Goal: Information Seeking & Learning: Learn about a topic

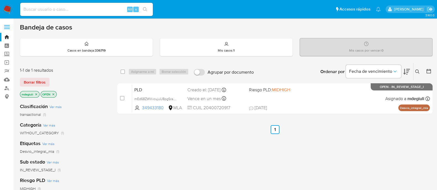
click at [80, 13] on input at bounding box center [86, 9] width 133 height 7
paste input "561904558"
type input "561904558"
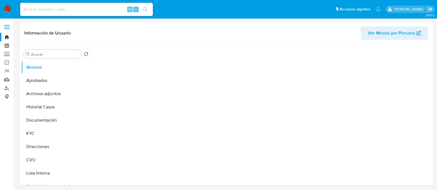
select select "10"
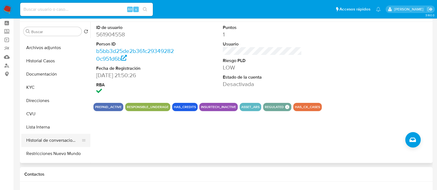
scroll to position [34, 0]
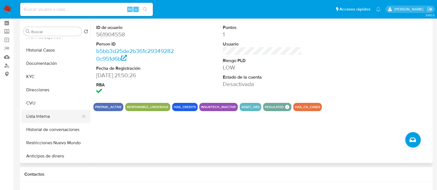
click at [43, 117] on button "Lista Interna" at bounding box center [53, 116] width 65 height 13
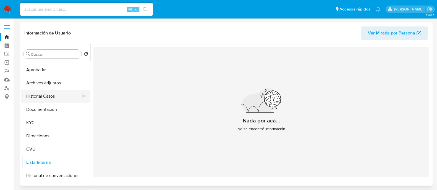
scroll to position [0, 0]
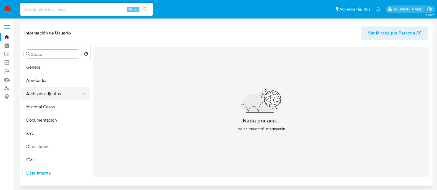
click at [51, 90] on button "Archivos adjuntos" at bounding box center [53, 93] width 65 height 13
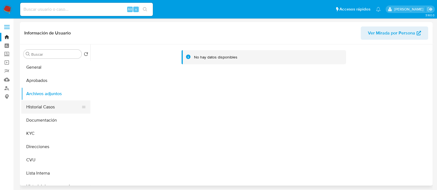
click at [52, 107] on button "Historial Casos" at bounding box center [53, 107] width 65 height 13
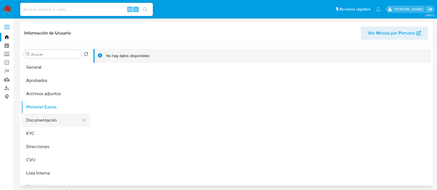
click at [54, 125] on button "Documentación" at bounding box center [53, 120] width 65 height 13
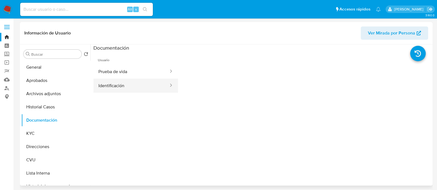
drag, startPoint x: 120, startPoint y: 82, endPoint x: 124, endPoint y: 82, distance: 3.9
click at [121, 82] on button "Identificación" at bounding box center [131, 86] width 76 height 14
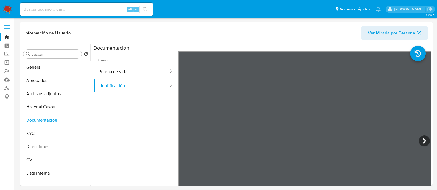
click at [70, 5] on div "Alt s" at bounding box center [86, 9] width 133 height 13
click at [69, 9] on input at bounding box center [86, 9] width 133 height 7
paste input "216369054"
type input "216369054"
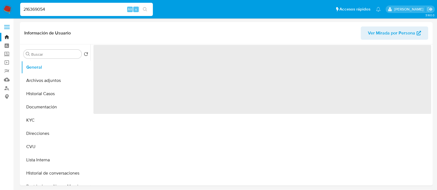
select select "10"
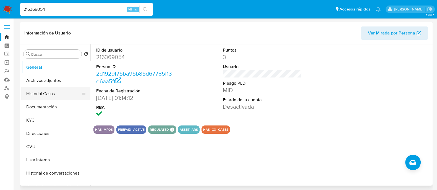
click at [49, 96] on button "Historial Casos" at bounding box center [53, 93] width 65 height 13
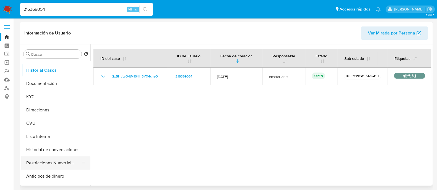
scroll to position [34, 0]
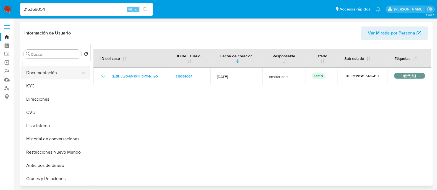
click at [52, 75] on button "Documentación" at bounding box center [53, 72] width 65 height 13
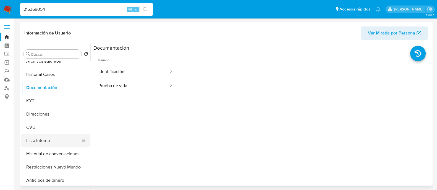
scroll to position [0, 0]
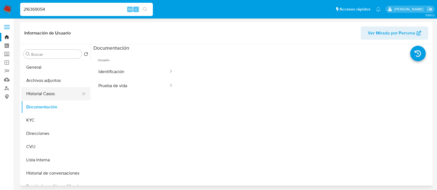
click at [49, 94] on button "Historial Casos" at bounding box center [53, 93] width 65 height 13
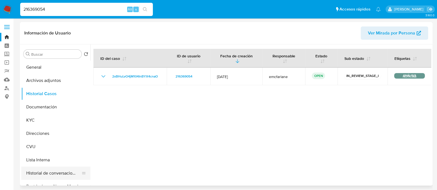
click at [55, 170] on button "Historial de conversaciones" at bounding box center [53, 173] width 65 height 13
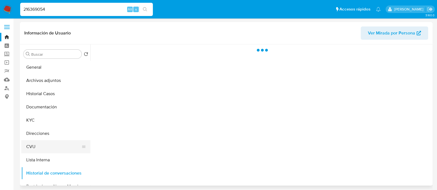
scroll to position [34, 0]
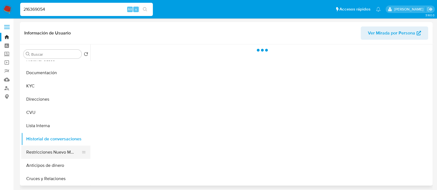
click at [54, 153] on button "Restricciones Nuevo Mundo" at bounding box center [53, 152] width 65 height 13
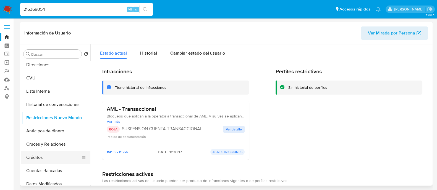
scroll to position [0, 0]
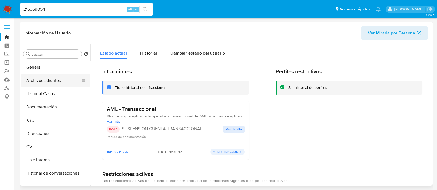
click at [45, 83] on button "Archivos adjuntos" at bounding box center [53, 80] width 65 height 13
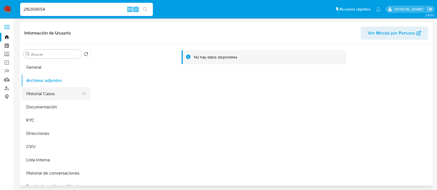
click at [51, 96] on button "Historial Casos" at bounding box center [53, 93] width 65 height 13
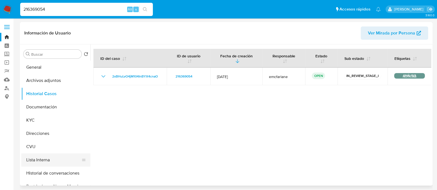
scroll to position [34, 0]
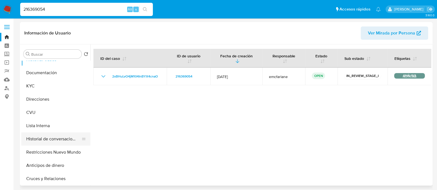
click at [51, 138] on button "Historial de conversaciones" at bounding box center [53, 139] width 65 height 13
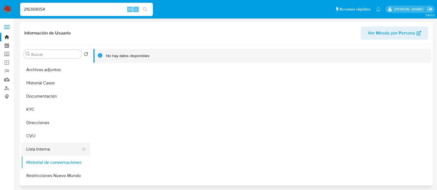
scroll to position [0, 0]
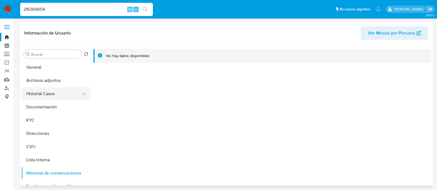
click at [41, 92] on button "Historial Casos" at bounding box center [53, 93] width 65 height 13
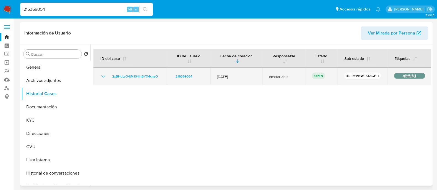
click at [274, 75] on span "emcfarlane" at bounding box center [284, 76] width 30 height 5
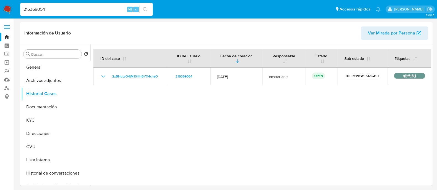
click at [78, 10] on input "216369054" at bounding box center [86, 9] width 133 height 7
paste input "640019430"
type input "640019430"
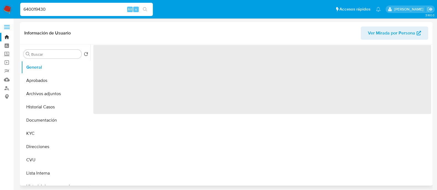
select select "10"
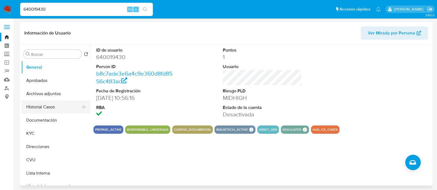
click at [56, 103] on button "Historial Casos" at bounding box center [53, 107] width 65 height 13
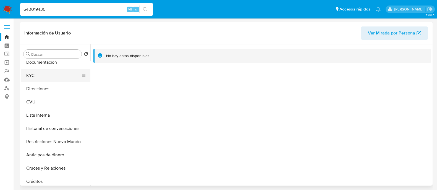
scroll to position [69, 0]
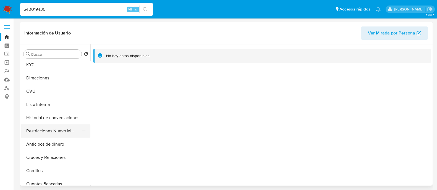
click at [39, 136] on button "Restricciones Nuevo Mundo" at bounding box center [53, 131] width 65 height 13
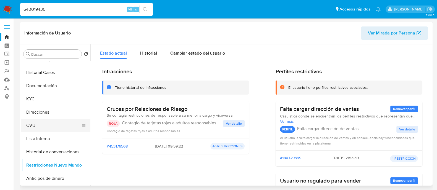
scroll to position [34, 0]
click at [51, 140] on button "Lista Interna" at bounding box center [53, 139] width 65 height 13
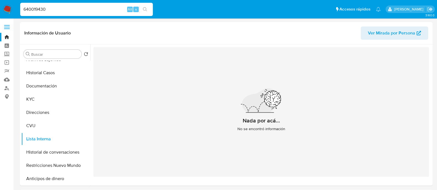
click at [96, 10] on input "640019430" at bounding box center [86, 9] width 133 height 7
click at [95, 9] on input "640019430" at bounding box center [86, 9] width 133 height 7
paste input "118789846"
type input "118789846"
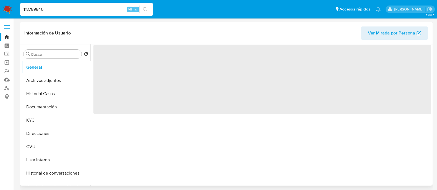
select select "10"
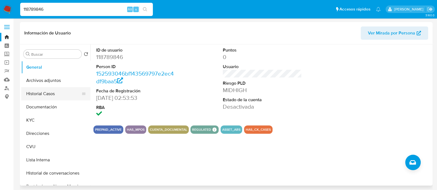
click at [49, 90] on button "Historial Casos" at bounding box center [53, 93] width 65 height 13
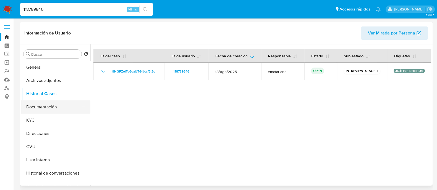
click at [60, 104] on button "Documentación" at bounding box center [53, 107] width 65 height 13
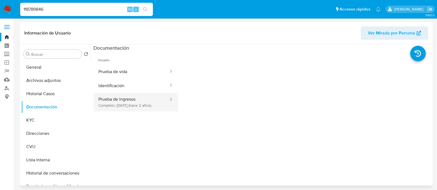
click at [165, 94] on div at bounding box center [169, 102] width 9 height 19
click at [134, 99] on button "Prueba de ingresos Completo: 07/10/2023 (hace 2 años)" at bounding box center [131, 102] width 76 height 19
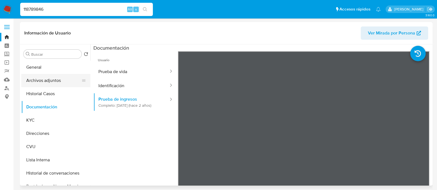
click at [52, 82] on button "Archivos adjuntos" at bounding box center [53, 80] width 65 height 13
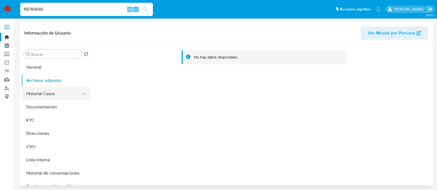
click at [51, 99] on button "Historial Casos" at bounding box center [53, 93] width 65 height 13
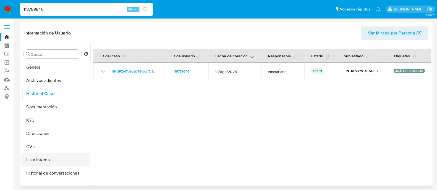
click at [61, 156] on button "Lista Interna" at bounding box center [53, 160] width 65 height 13
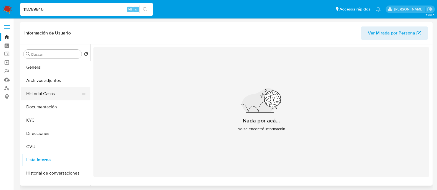
click at [37, 92] on button "Historial Casos" at bounding box center [53, 93] width 65 height 13
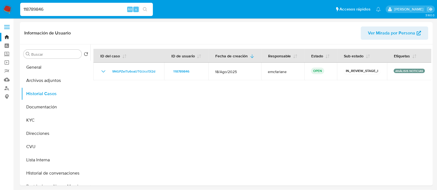
click at [75, 9] on input "118789846" at bounding box center [86, 9] width 133 height 7
paste input "29766810"
type input "129766810"
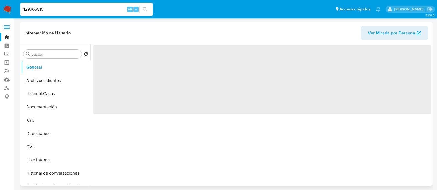
select select "10"
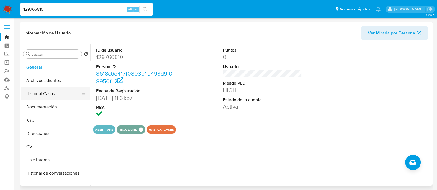
click at [43, 90] on button "Historial Casos" at bounding box center [53, 93] width 65 height 13
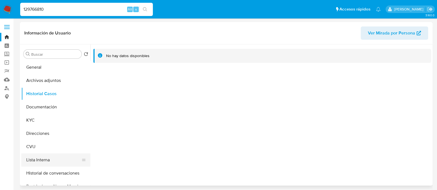
click at [50, 156] on button "Lista Interna" at bounding box center [53, 160] width 65 height 13
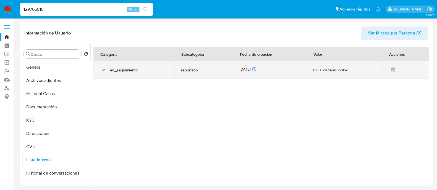
click at [104, 68] on icon "button" at bounding box center [103, 70] width 7 height 7
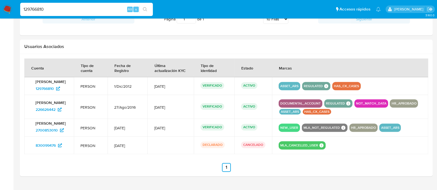
scroll to position [530, 0]
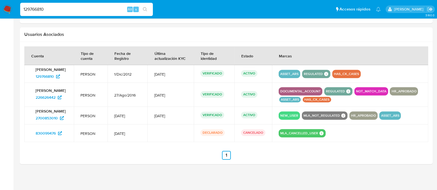
drag, startPoint x: 48, startPoint y: 117, endPoint x: 49, endPoint y: 112, distance: 5.3
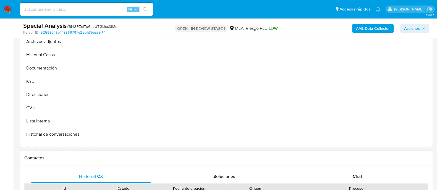
select select "10"
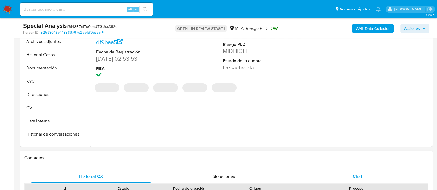
scroll to position [207, 0]
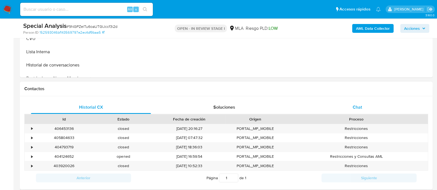
click at [338, 106] on div "Chat" at bounding box center [357, 107] width 120 height 13
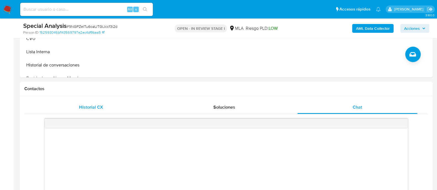
click at [88, 103] on div "Historial CX" at bounding box center [91, 107] width 120 height 13
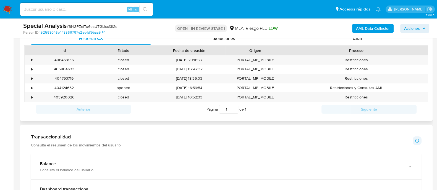
scroll to position [241, 0]
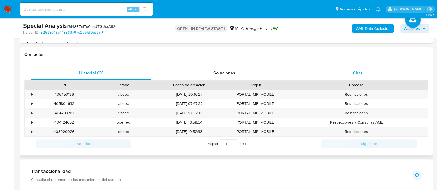
click at [365, 75] on div "Chat" at bounding box center [357, 73] width 120 height 13
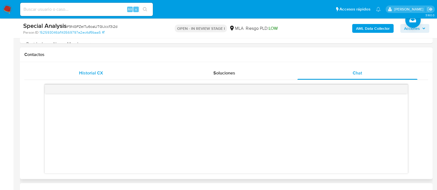
click at [91, 75] on span "Historial CX" at bounding box center [91, 73] width 24 height 6
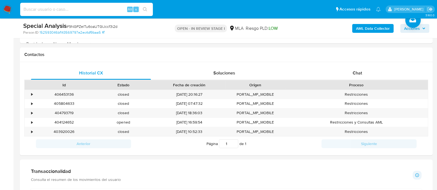
click at [93, 8] on input at bounding box center [86, 9] width 133 height 7
paste input "mEd68ZWVvcujuU8pgSraOIAu"
type input "mEd68ZWVvcujuU8pgSraOIAu"
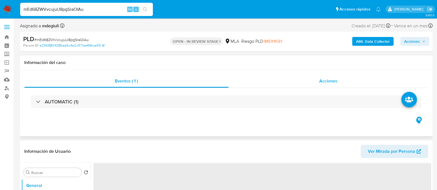
select select "10"
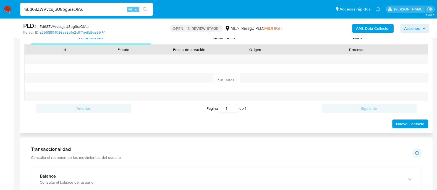
scroll to position [241, 0]
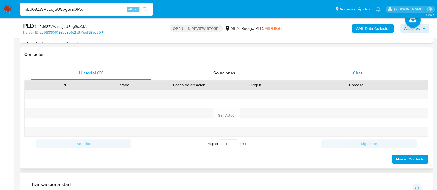
click at [342, 70] on div "Chat" at bounding box center [357, 73] width 120 height 13
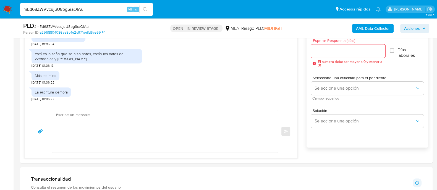
scroll to position [69, 0]
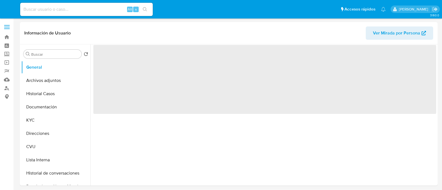
select select "10"
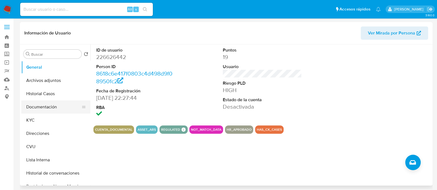
click at [43, 109] on button "Documentación" at bounding box center [53, 107] width 65 height 13
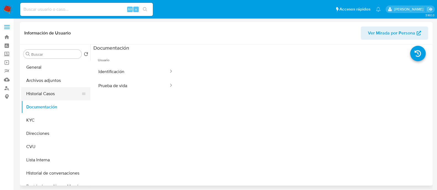
click at [48, 100] on button "Historial Casos" at bounding box center [53, 93] width 65 height 13
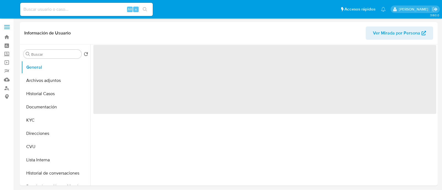
select select "10"
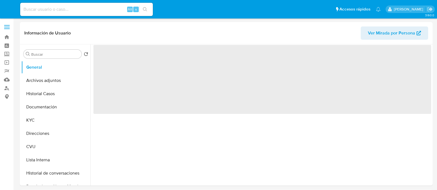
select select "10"
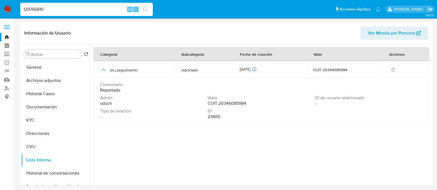
select select "10"
click at [38, 102] on button "Documentación" at bounding box center [53, 107] width 65 height 13
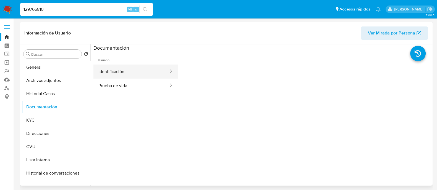
click at [138, 74] on button "Identificación" at bounding box center [131, 72] width 76 height 14
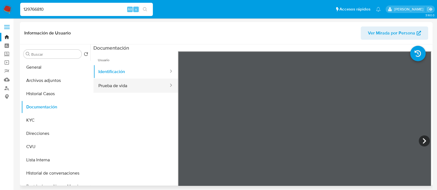
click at [146, 80] on button "Prueba de vida" at bounding box center [131, 86] width 76 height 14
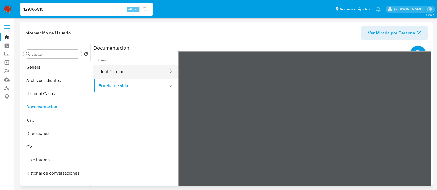
click at [98, 70] on button "Identificación" at bounding box center [131, 72] width 76 height 14
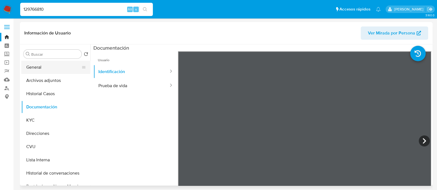
click at [58, 74] on button "General" at bounding box center [53, 67] width 65 height 13
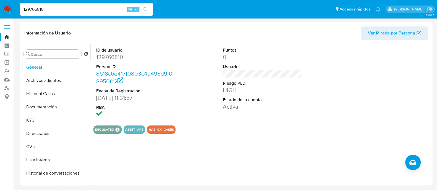
click at [87, 9] on input "129766810" at bounding box center [86, 9] width 133 height 7
paste input "297886694"
type input "297886694"
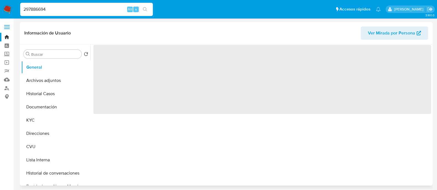
select select "10"
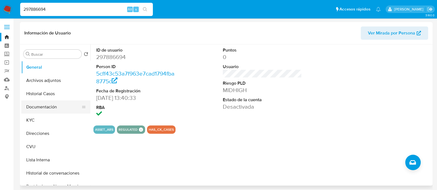
click at [45, 109] on button "Documentación" at bounding box center [53, 107] width 65 height 13
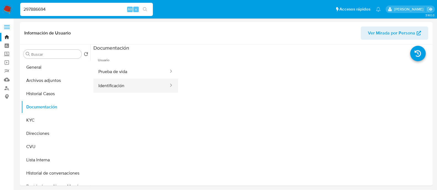
click at [104, 79] on button "Identificación" at bounding box center [131, 86] width 76 height 14
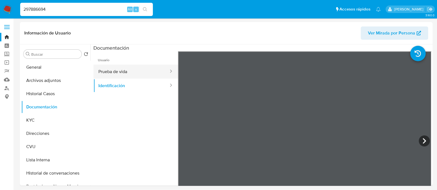
click at [150, 74] on button "Prueba de vida" at bounding box center [131, 72] width 76 height 14
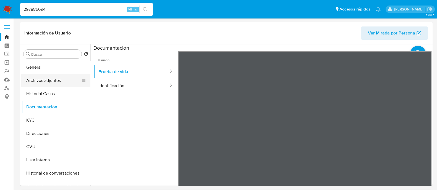
click at [41, 82] on button "Archivos adjuntos" at bounding box center [53, 80] width 65 height 13
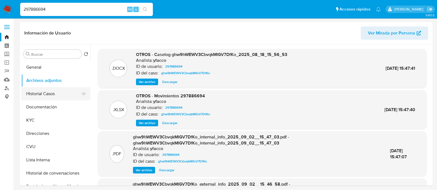
click at [46, 99] on button "Historial Casos" at bounding box center [53, 93] width 65 height 13
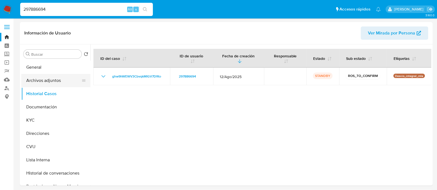
click at [36, 78] on button "Archivos adjuntos" at bounding box center [53, 80] width 65 height 13
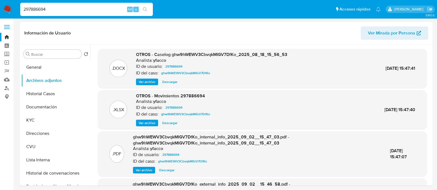
click at [149, 79] on span "Ver archivo" at bounding box center [147, 82] width 17 height 6
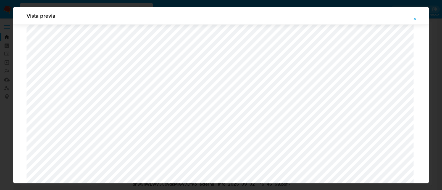
scroll to position [369, 0]
click at [414, 19] on icon "Attachment preview" at bounding box center [415, 19] width 4 height 4
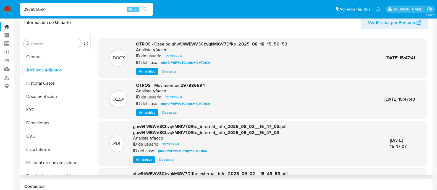
scroll to position [0, 0]
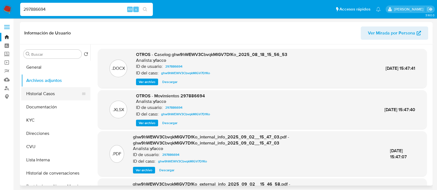
click at [56, 94] on button "Historial Casos" at bounding box center [53, 93] width 65 height 13
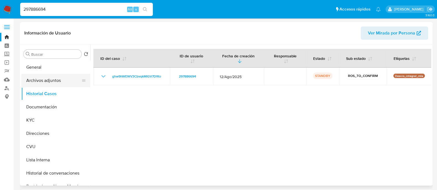
click at [51, 80] on button "Archivos adjuntos" at bounding box center [53, 80] width 65 height 13
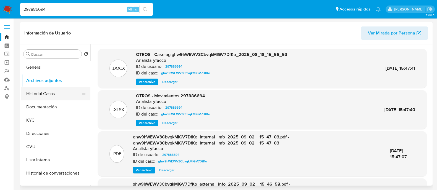
click at [57, 93] on button "Historial Casos" at bounding box center [53, 93] width 65 height 13
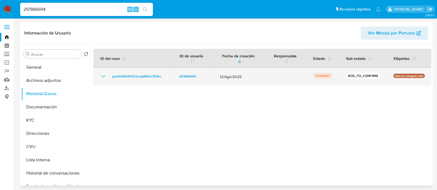
click at [352, 77] on p "ROS_TO_CONFIRM" at bounding box center [363, 76] width 34 height 7
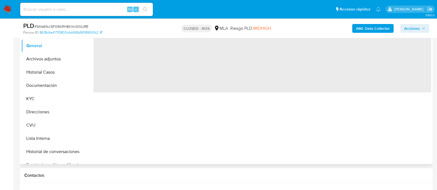
scroll to position [173, 0]
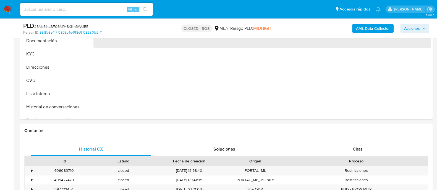
select select "10"
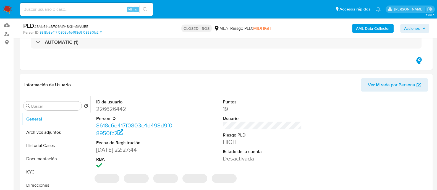
scroll to position [0, 0]
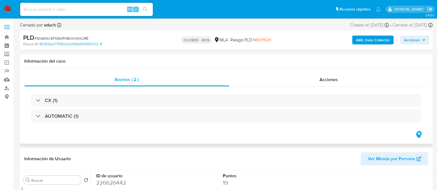
click at [320, 72] on div "Eventos ( 2 ) Acciones CX (1) AUTOMATIC (1)" at bounding box center [226, 106] width 413 height 75
click at [319, 82] on div "Acciones" at bounding box center [328, 79] width 199 height 13
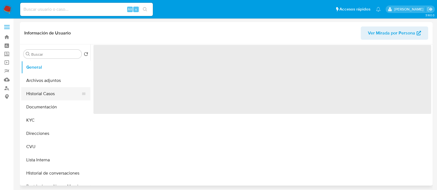
click at [51, 99] on button "Historial Casos" at bounding box center [53, 93] width 65 height 13
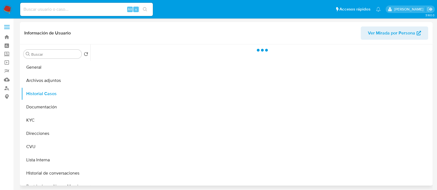
select select "10"
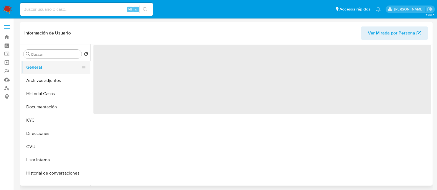
select select "10"
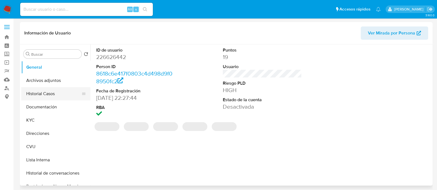
click at [49, 91] on button "Historial Casos" at bounding box center [53, 93] width 65 height 13
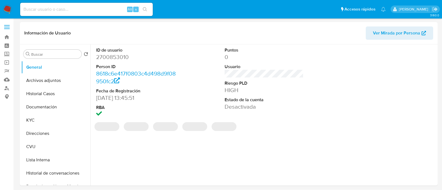
select select "10"
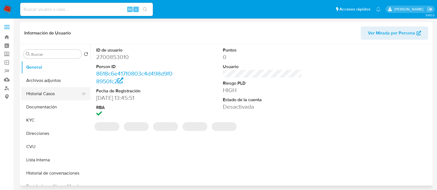
click at [33, 91] on button "Historial Casos" at bounding box center [53, 93] width 65 height 13
